Goal: Information Seeking & Learning: Learn about a topic

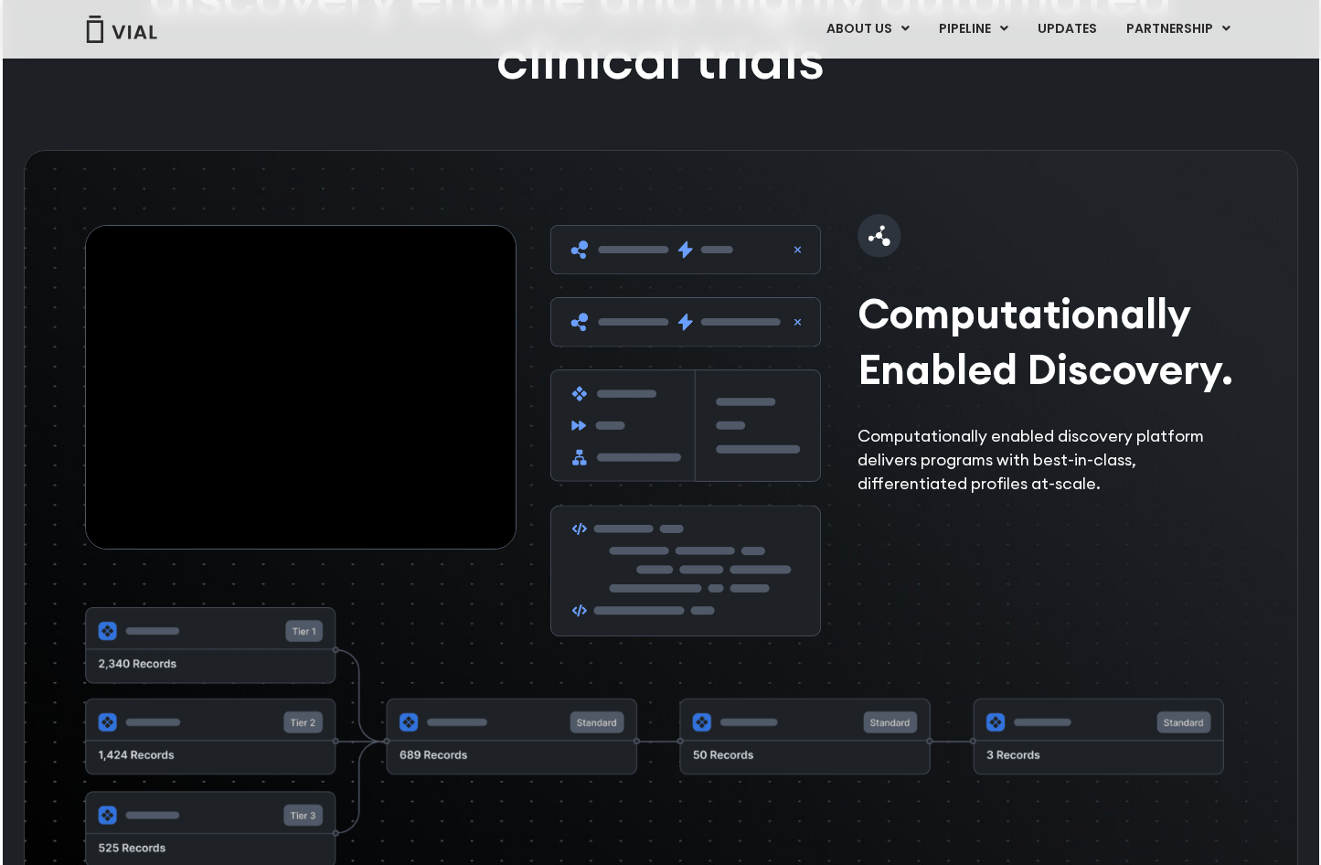
scroll to position [2744, 0]
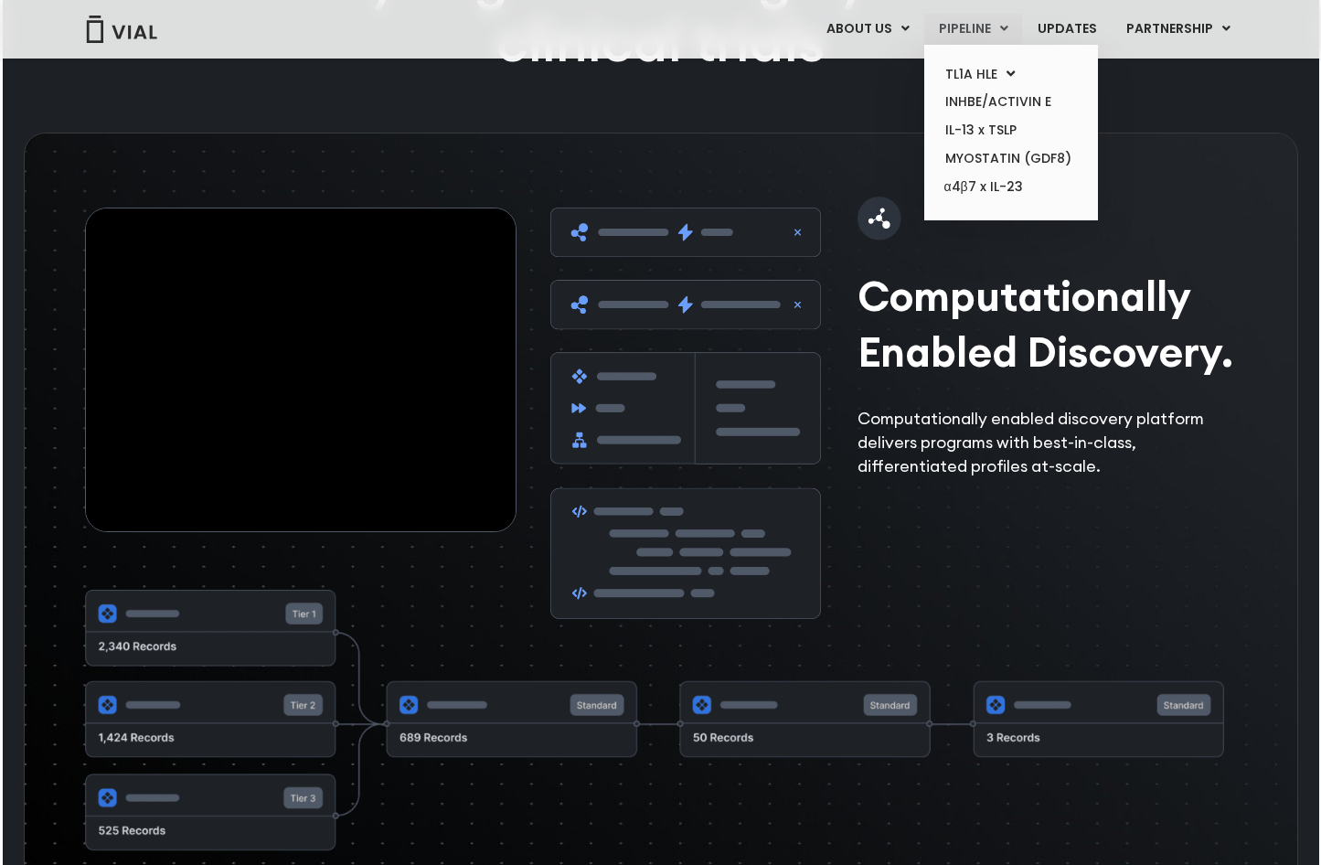
click at [992, 27] on link "PIPELINE" at bounding box center [974, 29] width 98 height 31
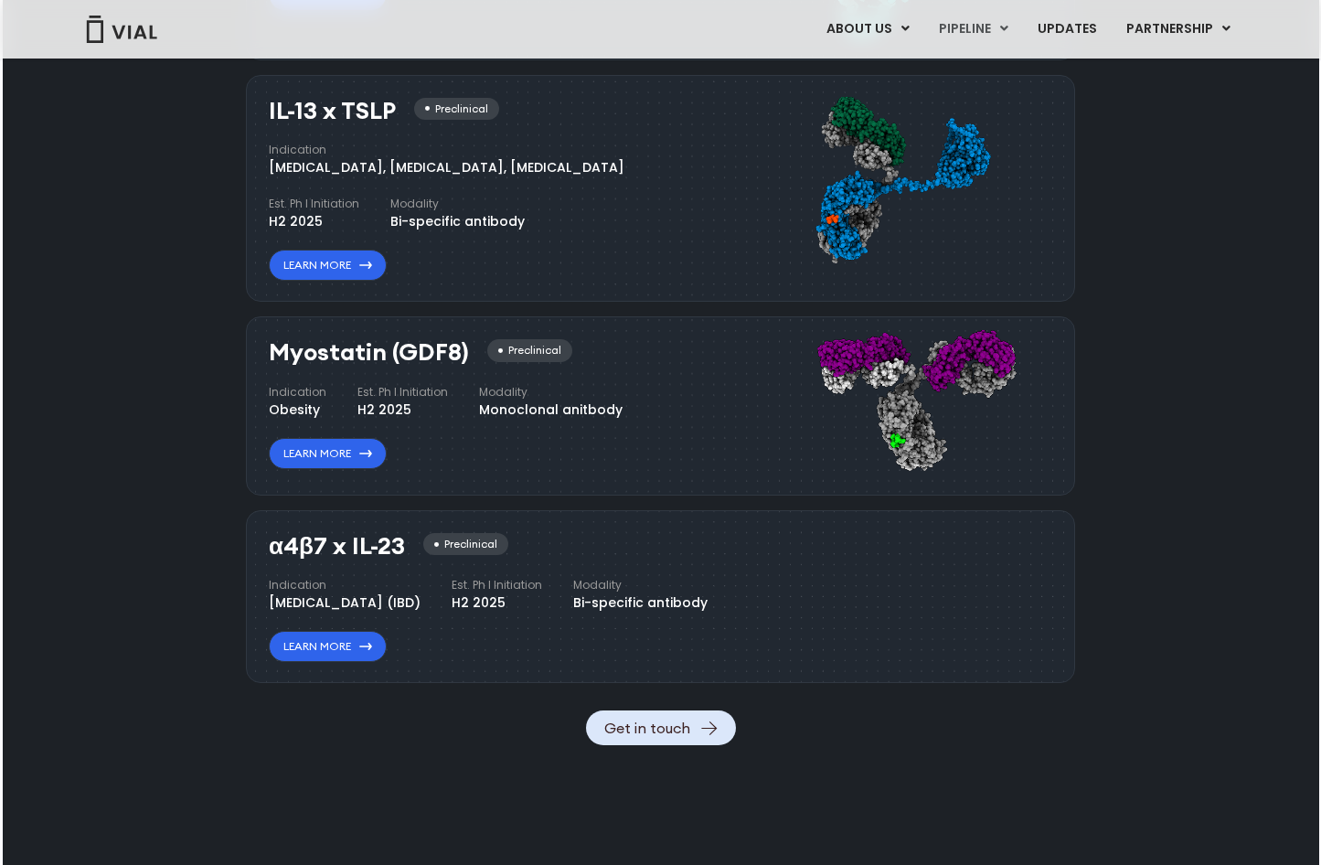
scroll to position [1794, 0]
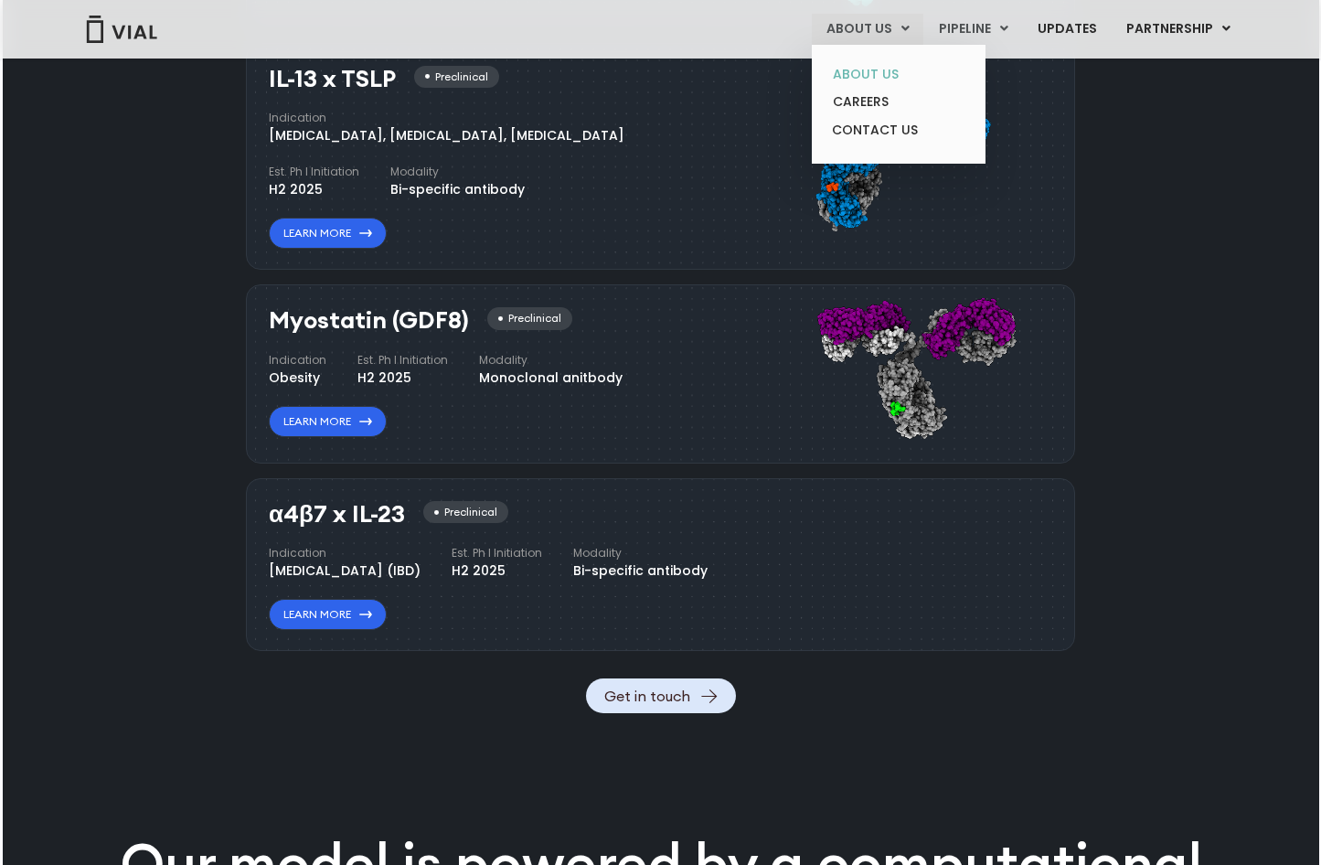
click at [867, 70] on link "ABOUT US" at bounding box center [899, 74] width 160 height 28
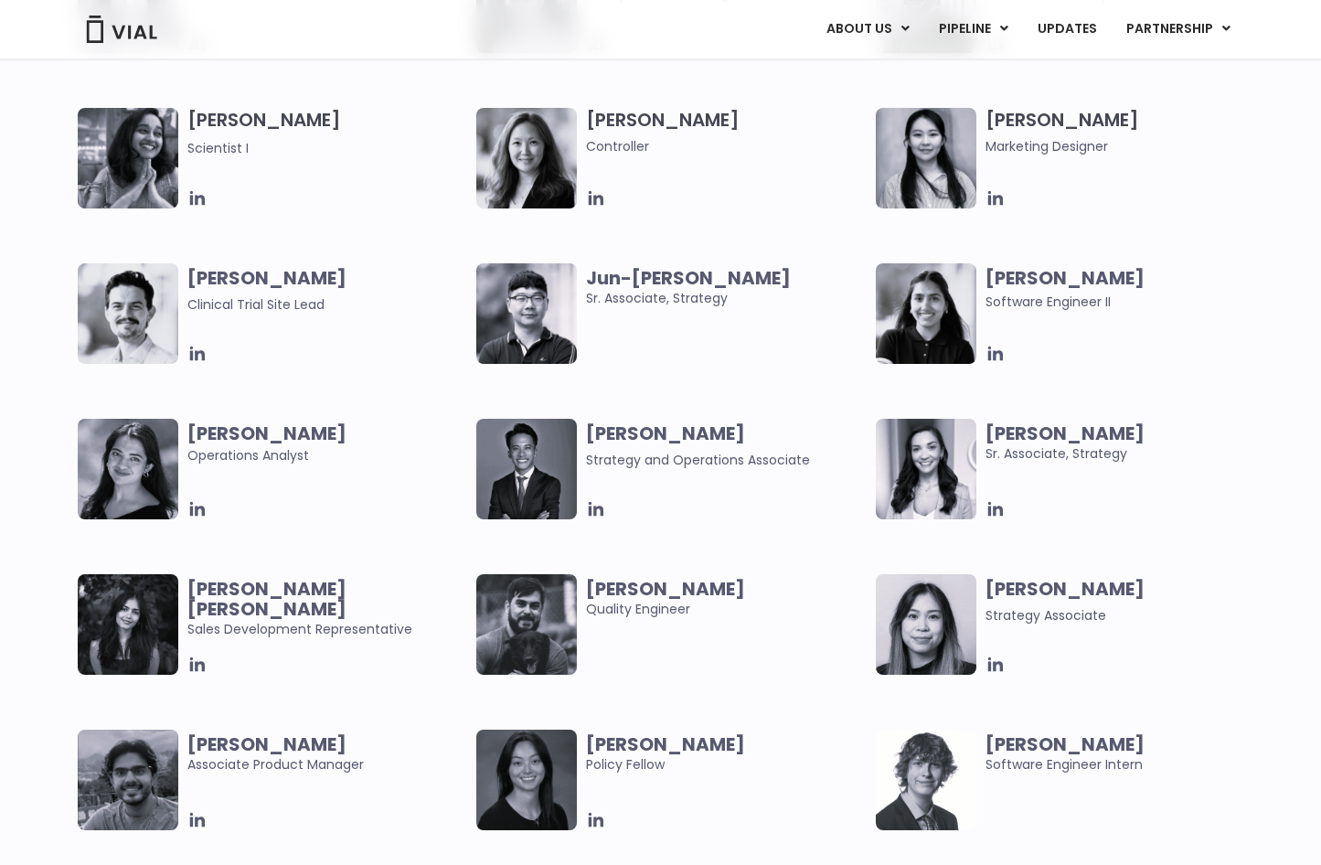
scroll to position [3292, 0]
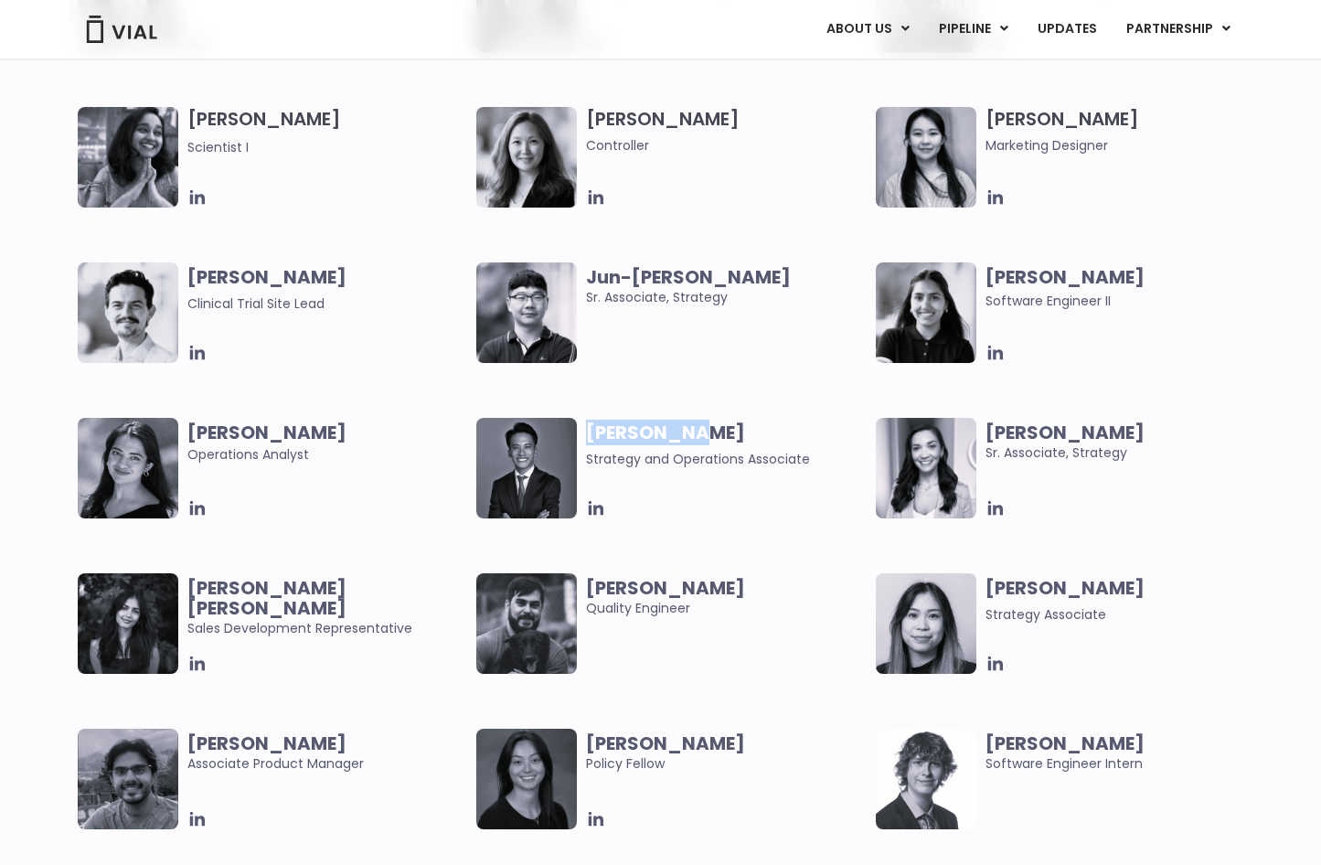
drag, startPoint x: 735, startPoint y: 431, endPoint x: 585, endPoint y: 424, distance: 150.1
click at [585, 424] on div "[PERSON_NAME] Strategy and Operations Associate" at bounding box center [676, 468] width 400 height 101
click at [831, 689] on div "[PERSON_NAME] User Experience Researcher [PERSON_NAME] Software Engineer [PERSO…" at bounding box center [677, 262] width 1199 height 933
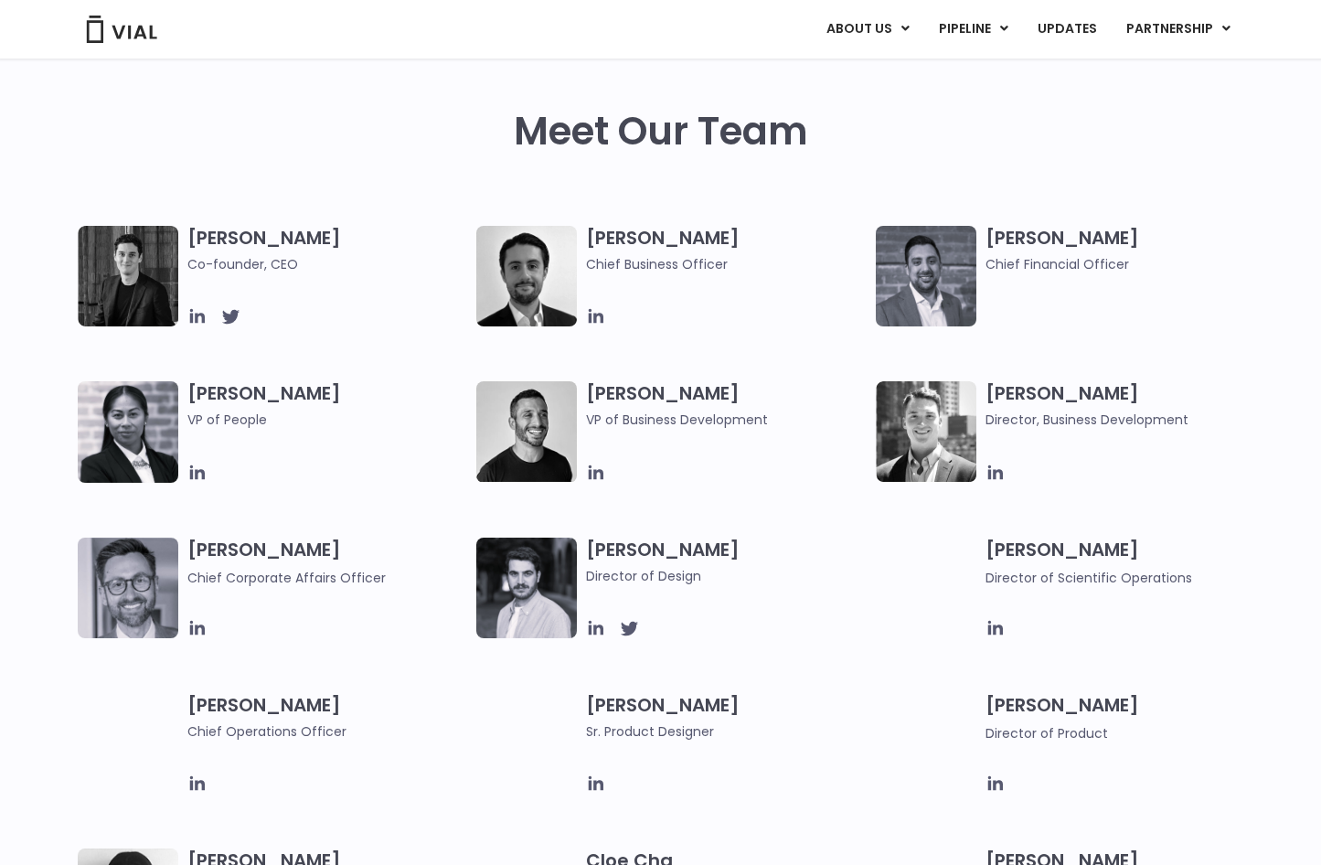
scroll to position [877, 0]
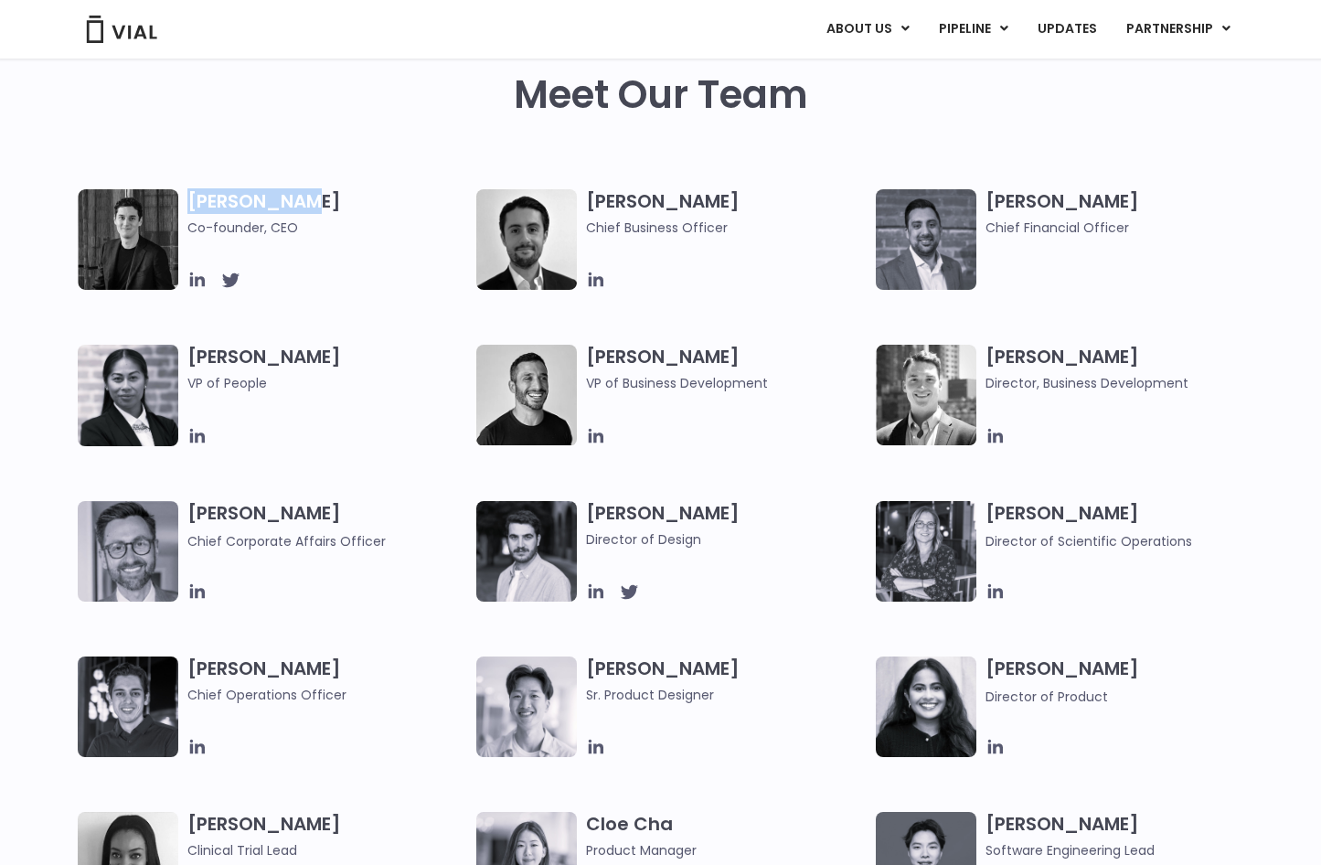
drag, startPoint x: 365, startPoint y: 205, endPoint x: 191, endPoint y: 201, distance: 173.8
click at [191, 201] on h3 "[PERSON_NAME] Co-founder, CEO" at bounding box center [327, 213] width 281 height 48
copy h3 "[PERSON_NAME]"
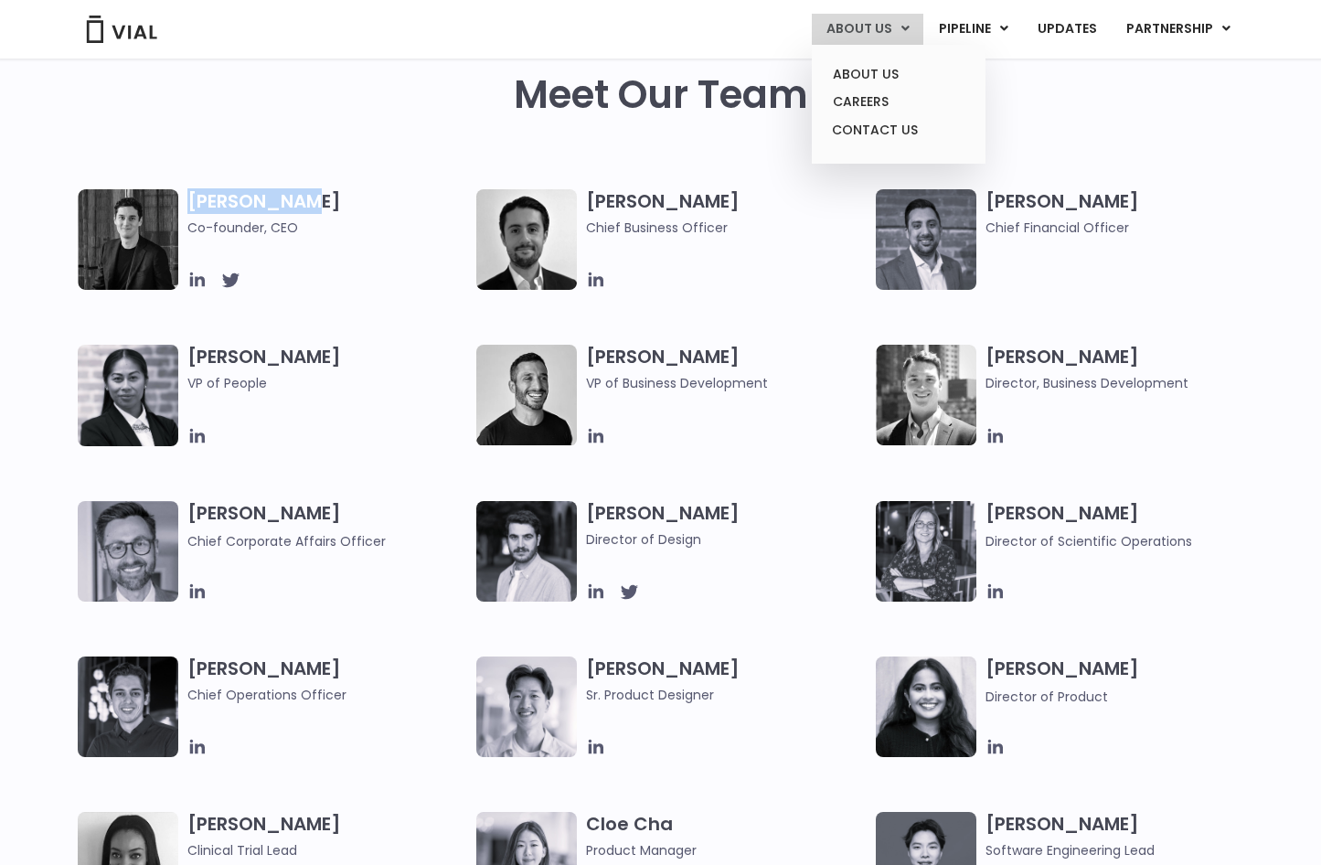
click at [894, 35] on link "ABOUT US" at bounding box center [868, 29] width 112 height 31
click at [879, 67] on link "ABOUT US" at bounding box center [899, 74] width 160 height 28
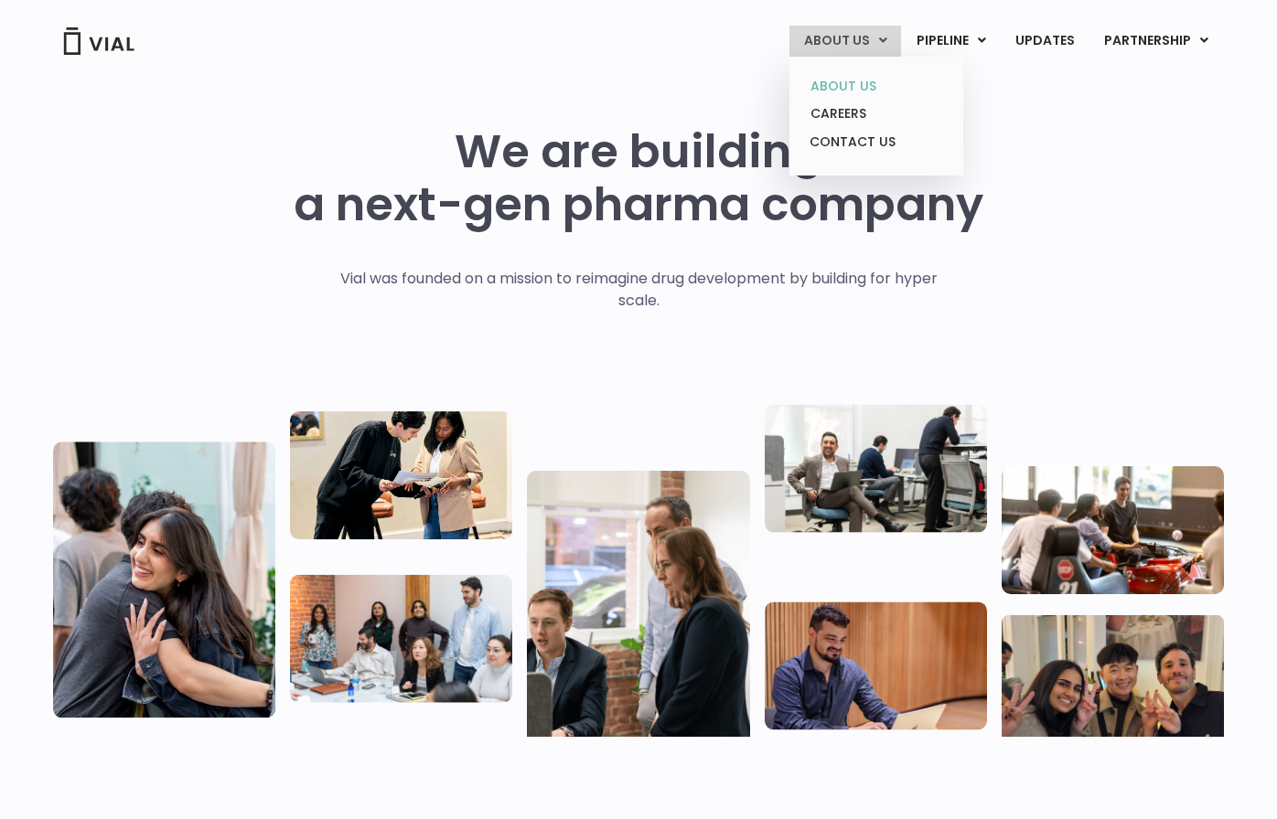
click at [841, 80] on link "ABOUT US" at bounding box center [876, 86] width 160 height 28
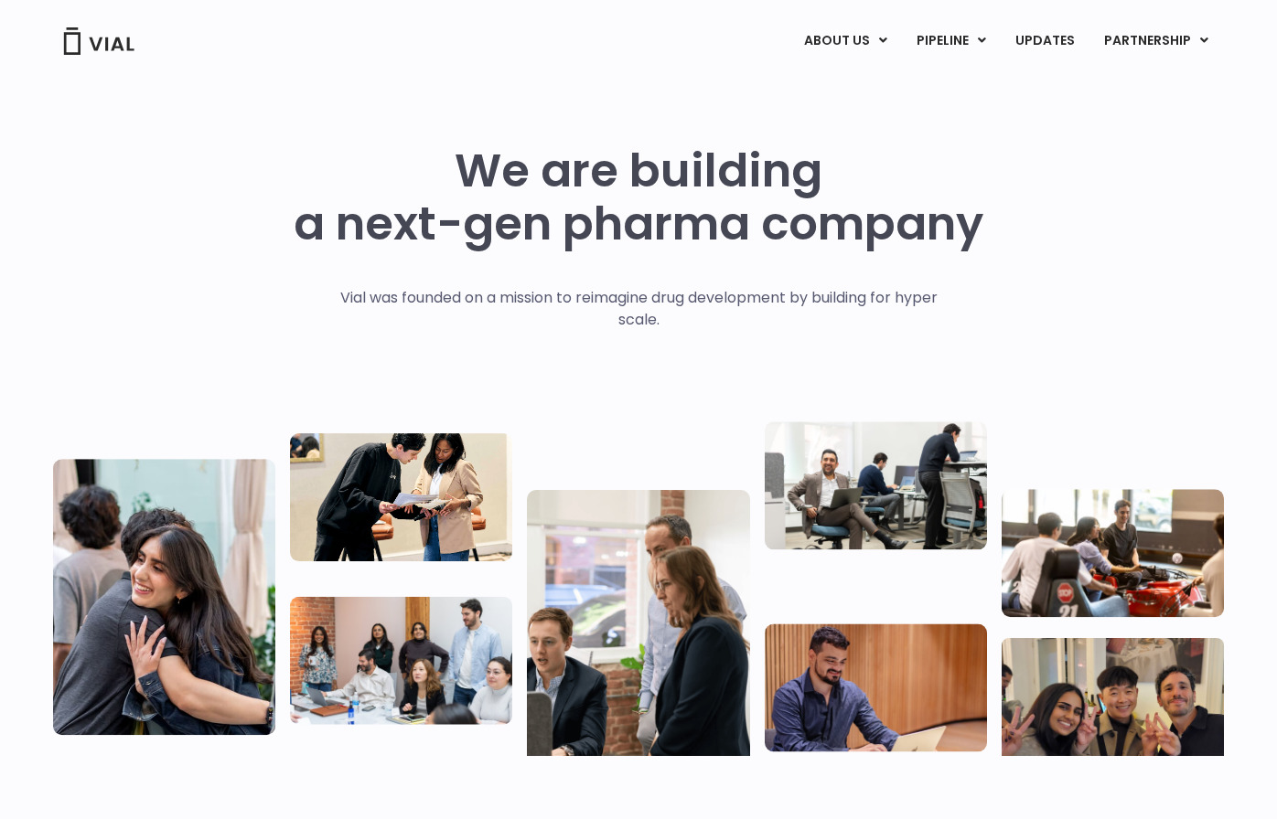
click at [185, 204] on div "We are building a next-gen pharma company Vial was founded on a mission to reim…" at bounding box center [638, 450] width 1171 height 612
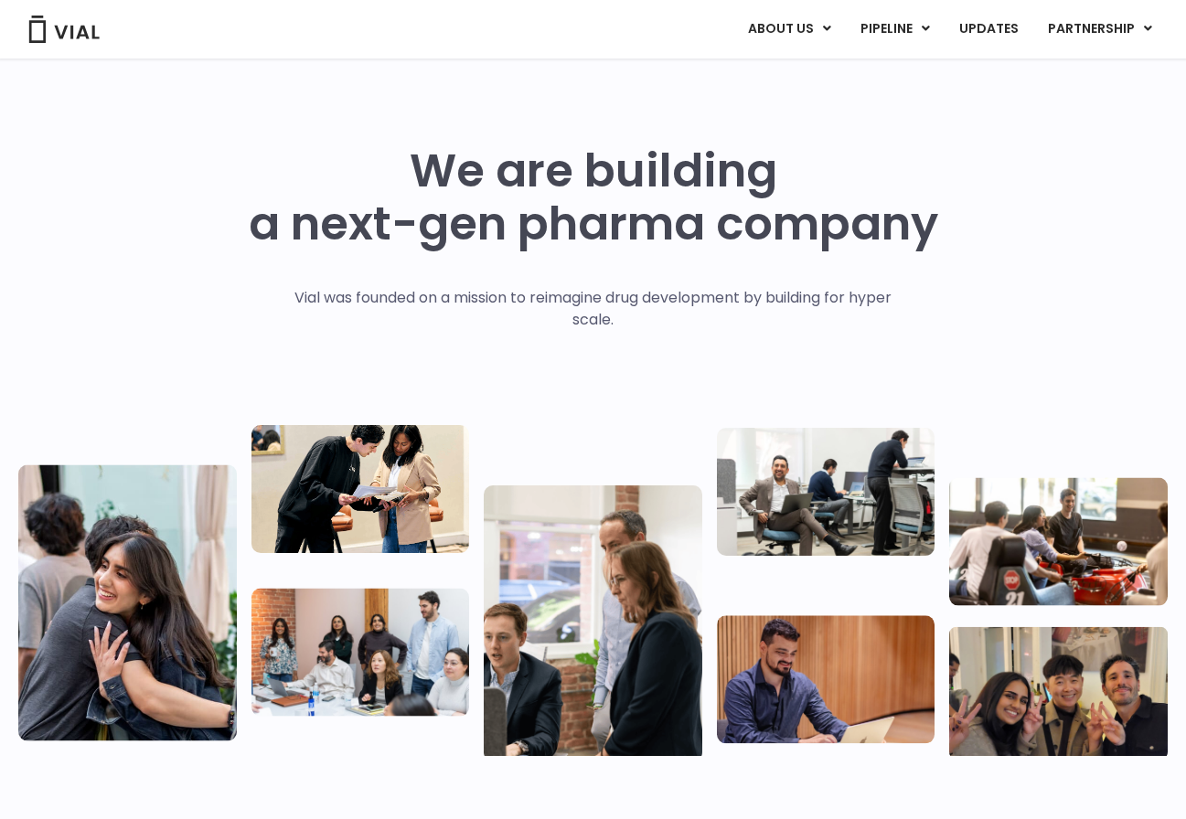
scroll to position [549, 0]
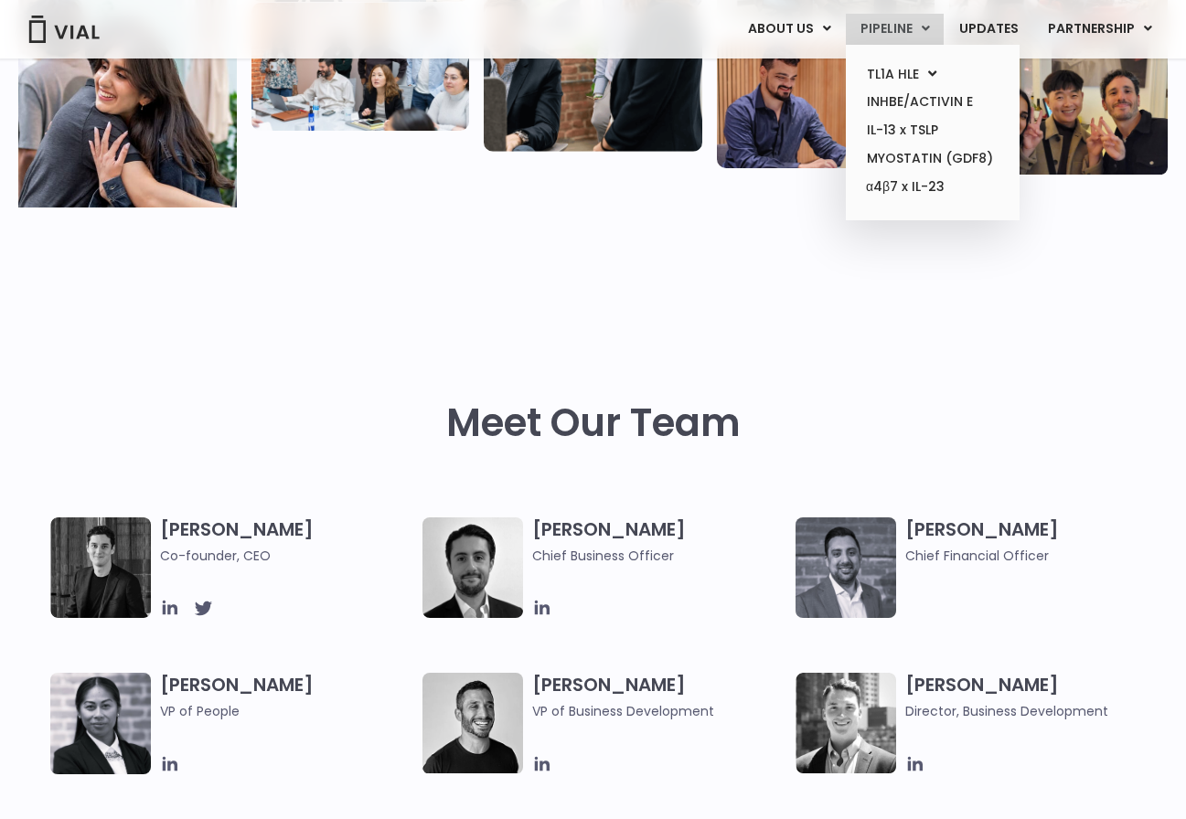
click at [897, 23] on link "PIPELINE" at bounding box center [895, 29] width 98 height 31
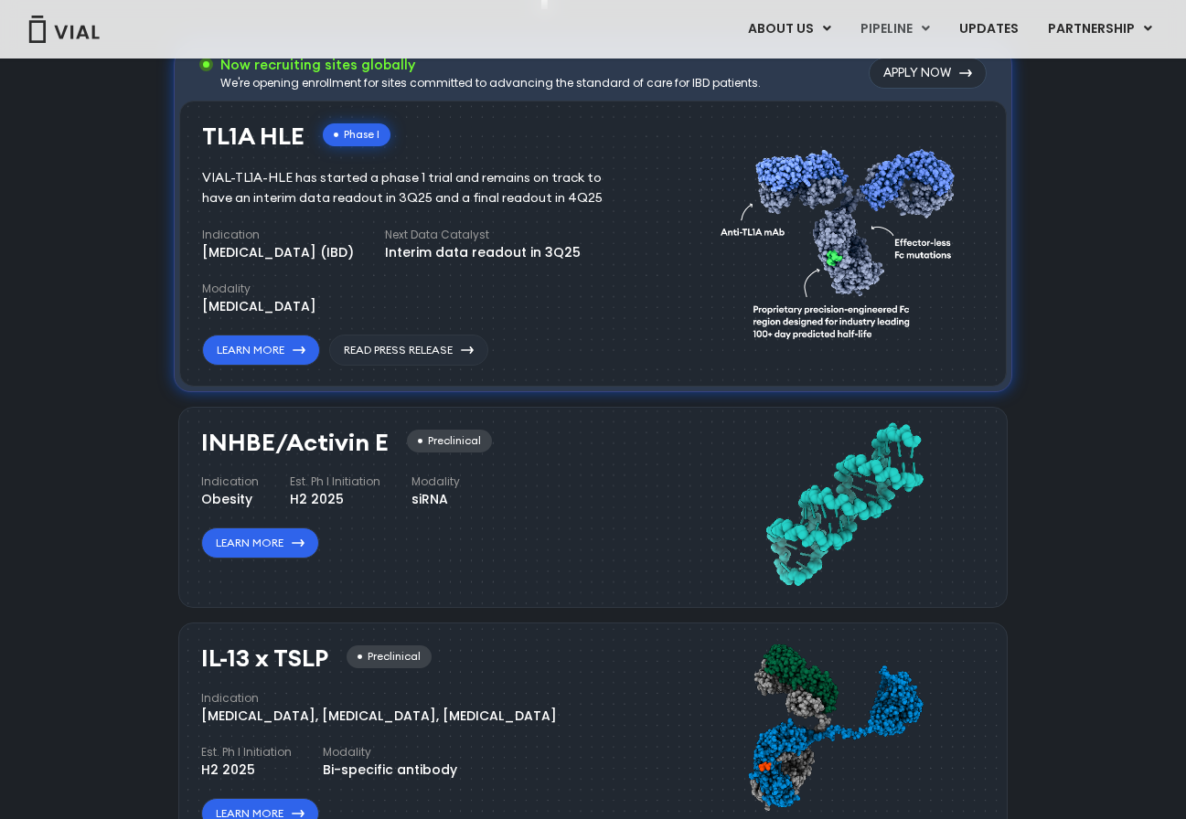
scroll to position [1183, 0]
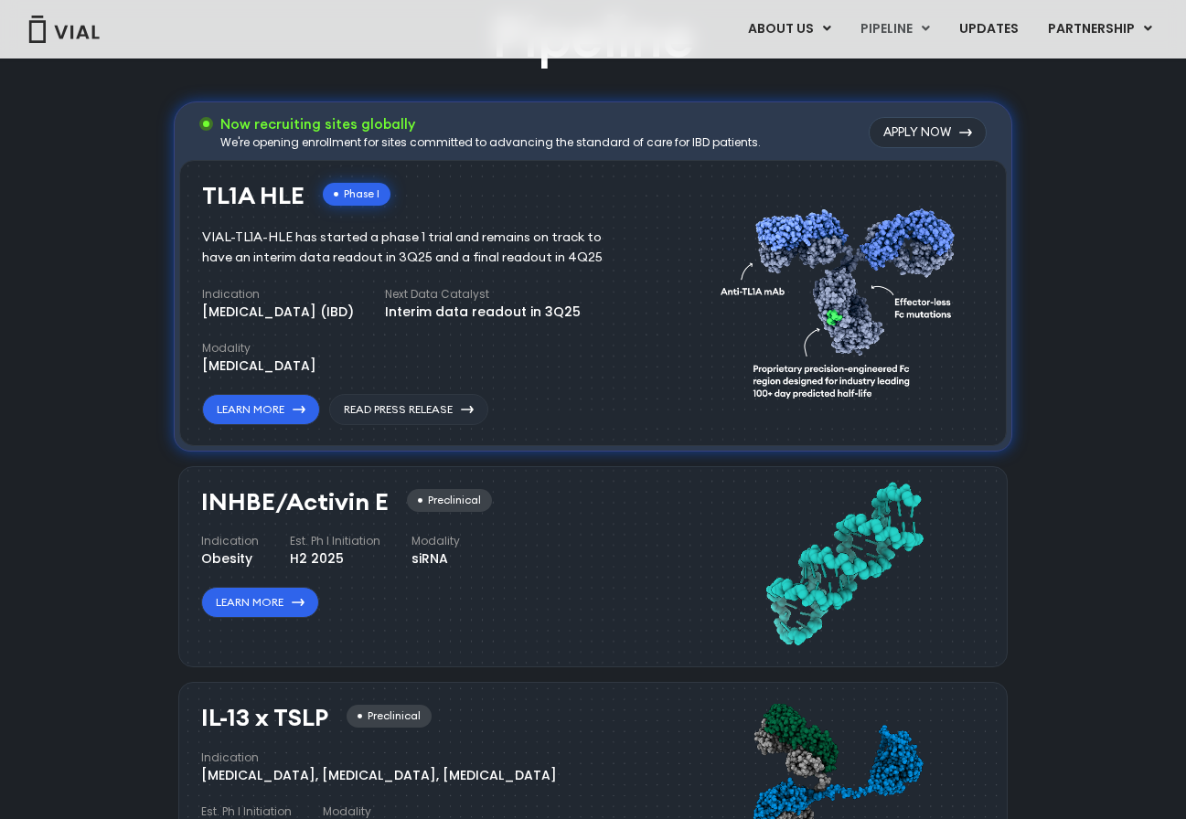
drag, startPoint x: 95, startPoint y: 460, endPoint x: 115, endPoint y: 450, distance: 22.5
click at [95, 460] on div "Pipeline Now recruiting sites globally We're opening enrollment for sites commi…" at bounding box center [593, 676] width 1144 height 1353
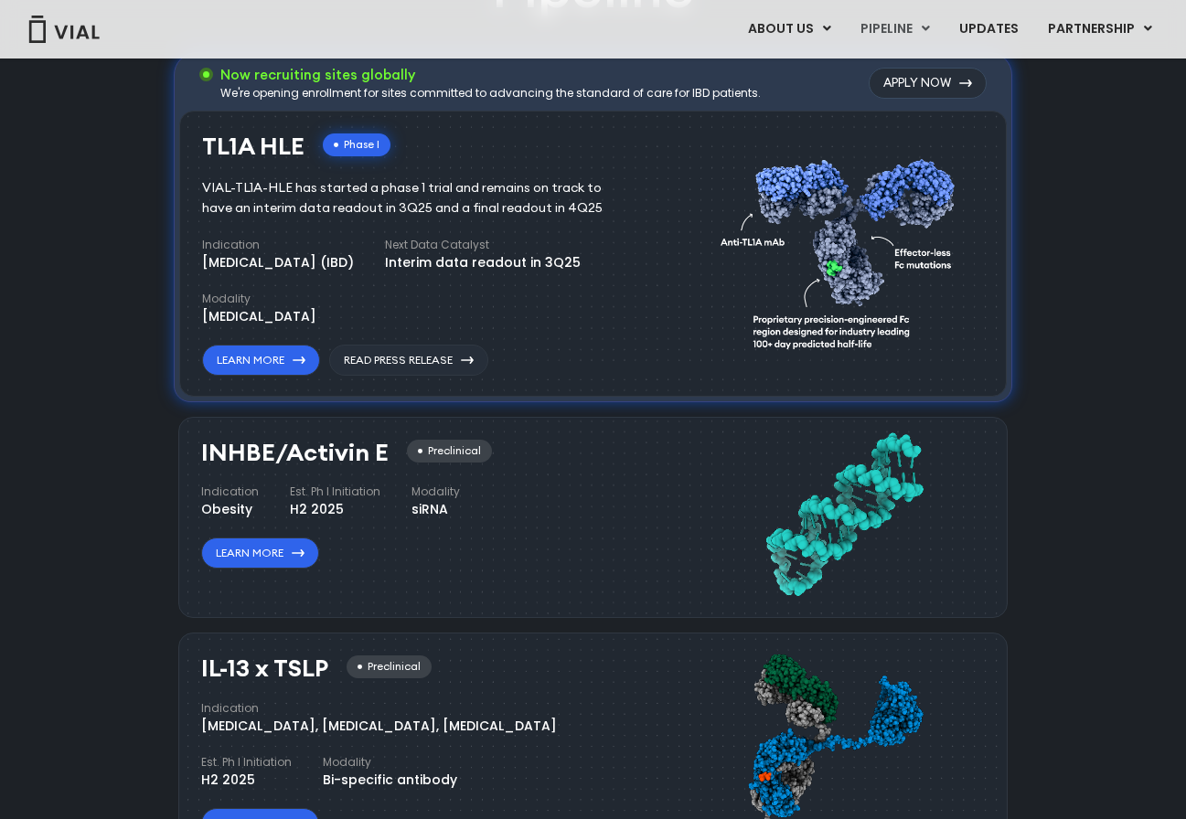
scroll to position [1021, 0]
